Goal: Task Accomplishment & Management: Manage account settings

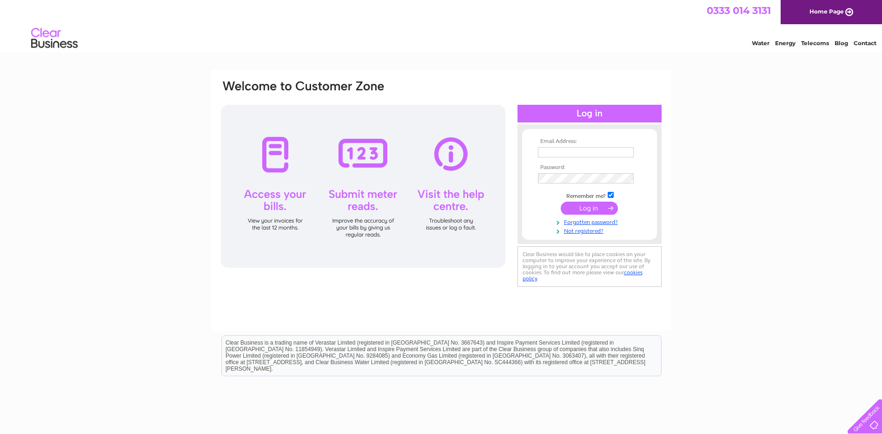
type input "dawn@farlowslake.co.uk"
click at [591, 208] on input "submit" at bounding box center [589, 207] width 57 height 13
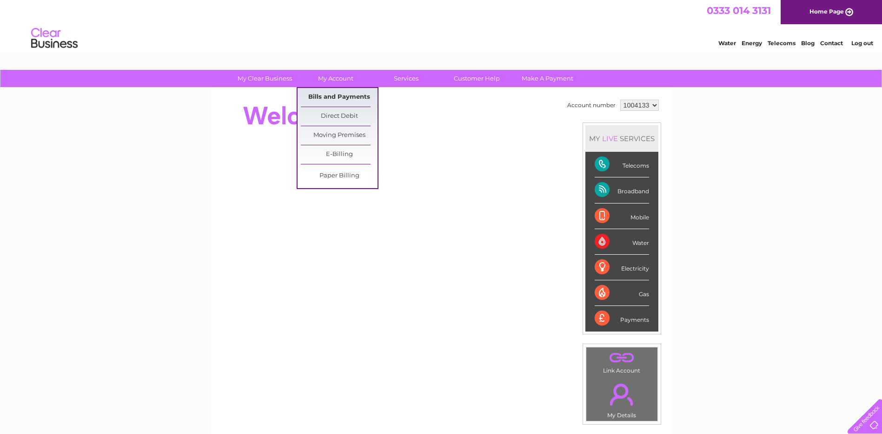
click at [327, 94] on link "Bills and Payments" at bounding box center [339, 97] width 77 height 19
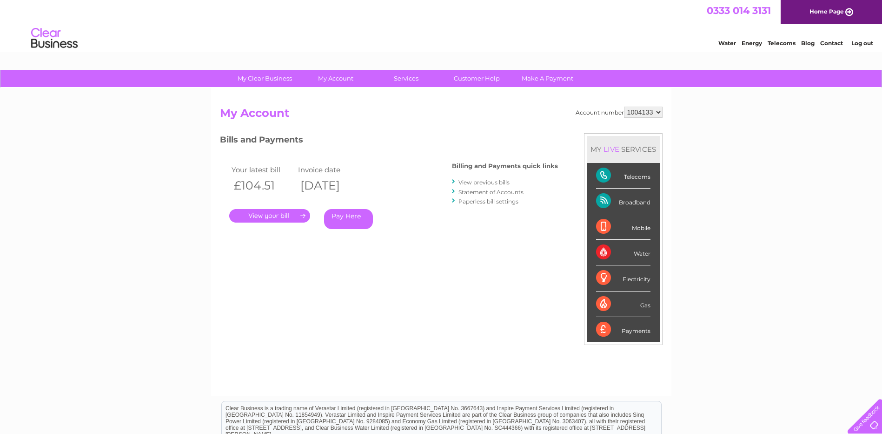
click at [281, 217] on link "." at bounding box center [269, 215] width 81 height 13
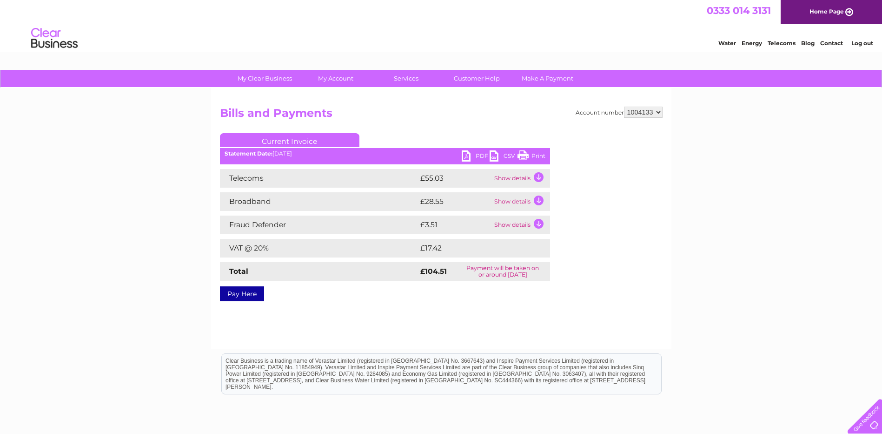
click at [467, 154] on link "PDF" at bounding box center [476, 156] width 28 height 13
